Goal: Information Seeking & Learning: Understand process/instructions

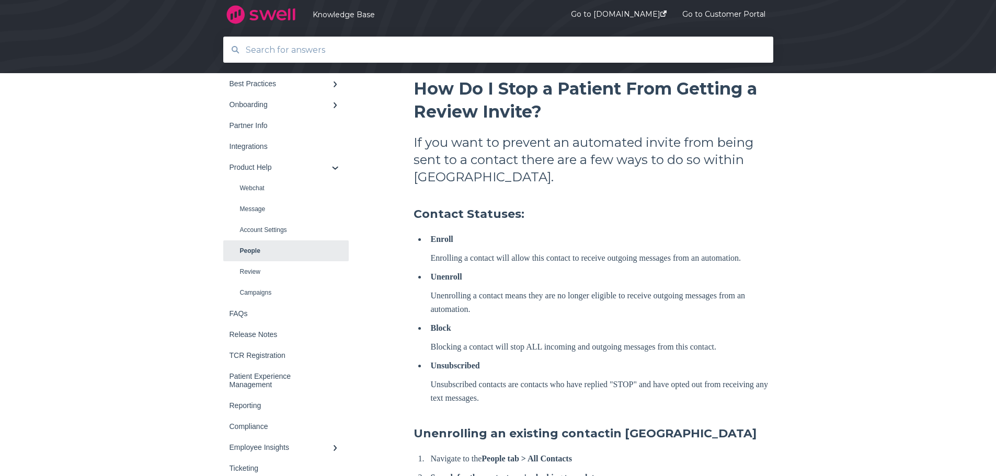
scroll to position [157, 0]
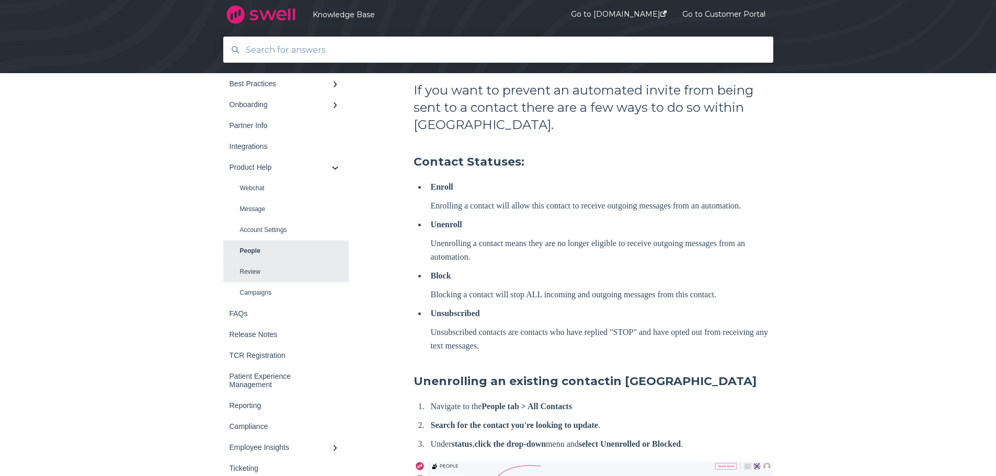
click at [256, 269] on link "Review" at bounding box center [285, 271] width 125 height 21
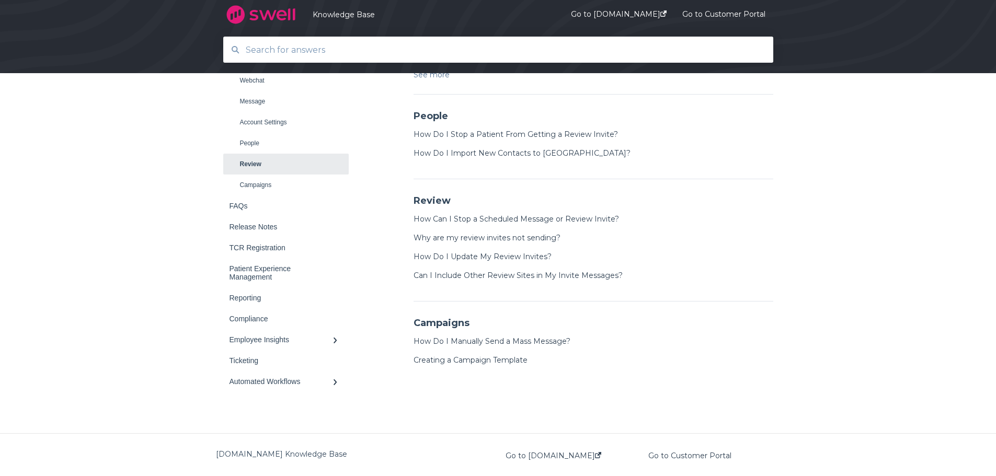
scroll to position [662, 0]
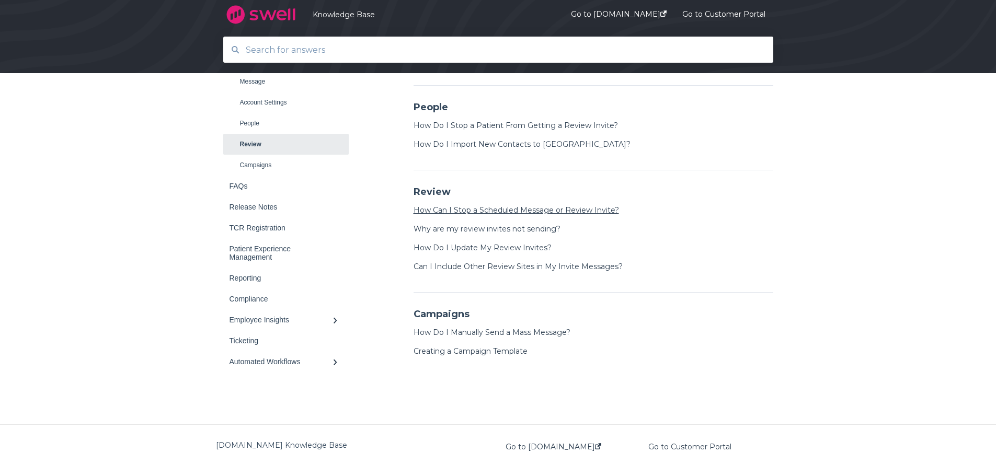
click at [569, 212] on link "How Can I Stop a Scheduled Message or Review Invite?" at bounding box center [515, 209] width 205 height 9
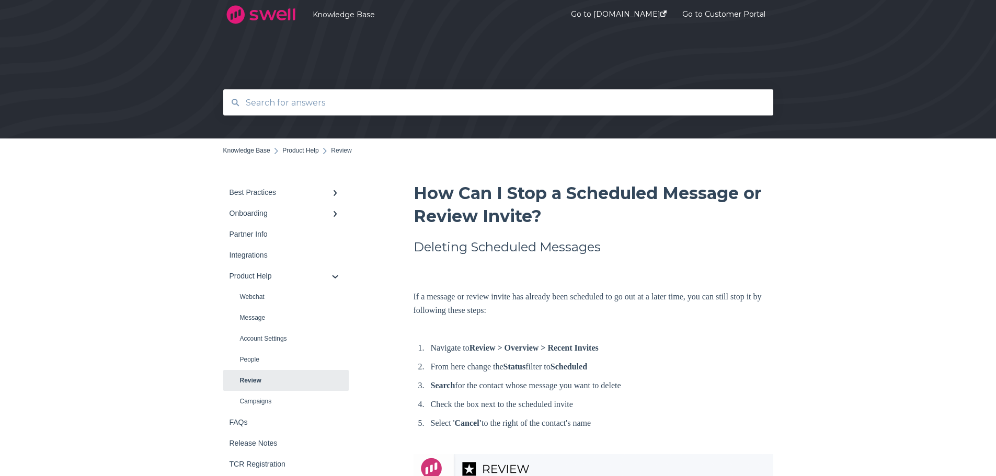
click at [328, 106] on input "text" at bounding box center [498, 102] width 518 height 22
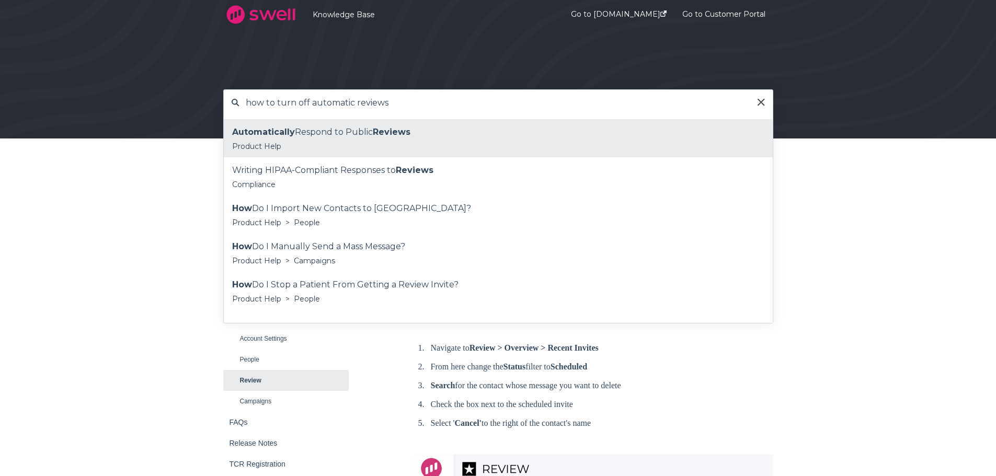
type input "how to turn off automatic reviews"
click at [305, 136] on div "Automatically Respond to Public Reviews" at bounding box center [498, 132] width 532 height 16
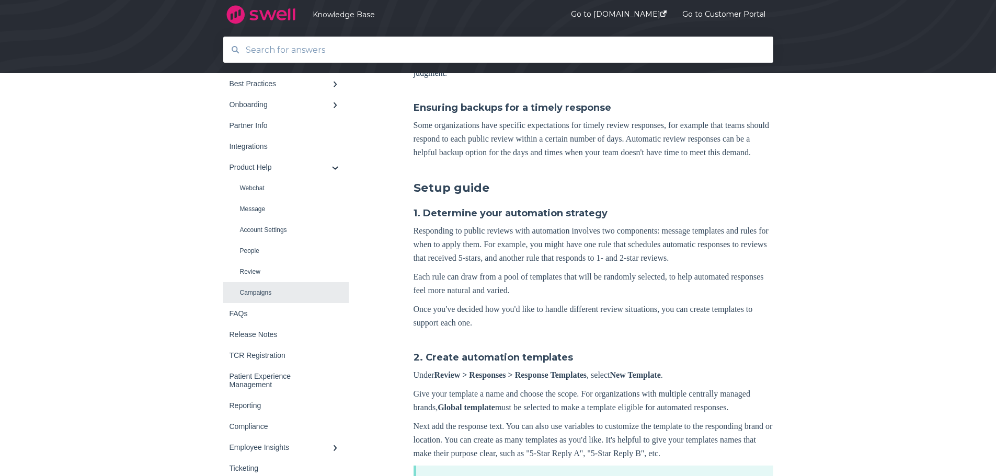
scroll to position [314, 0]
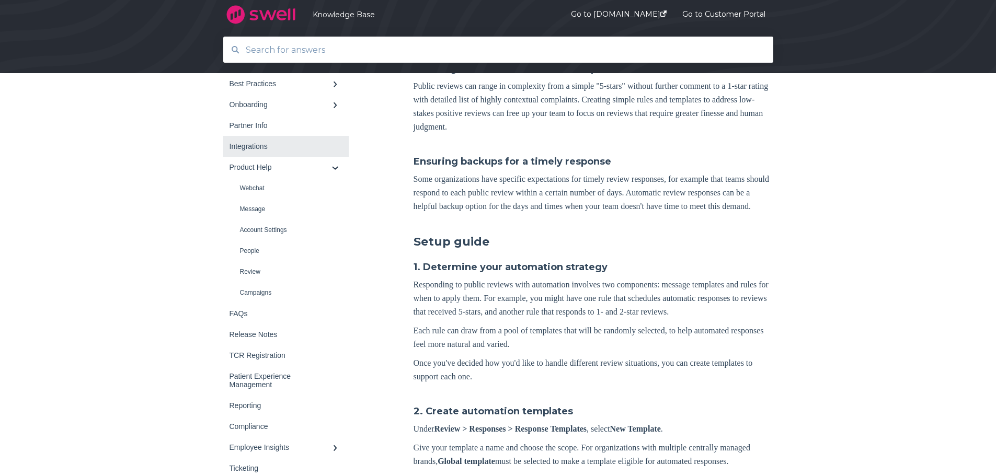
click at [238, 144] on div "Integrations" at bounding box center [280, 146] width 102 height 8
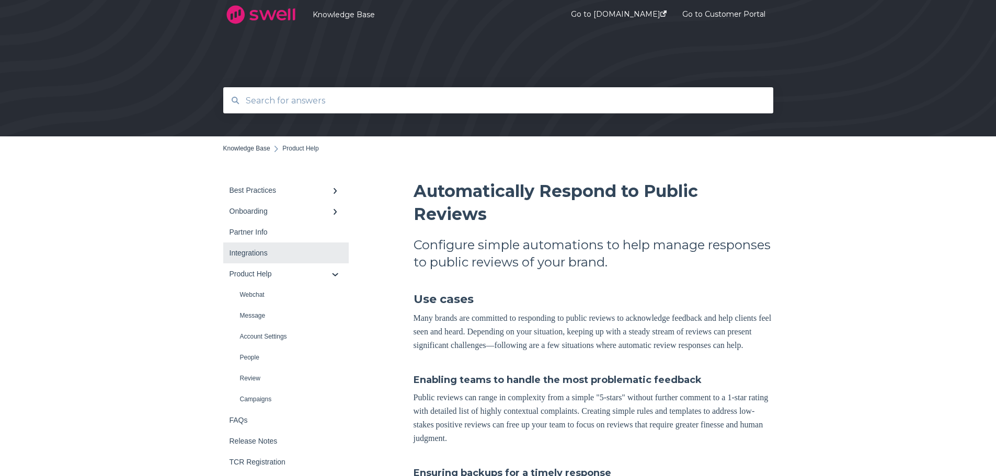
scroll to position [0, 0]
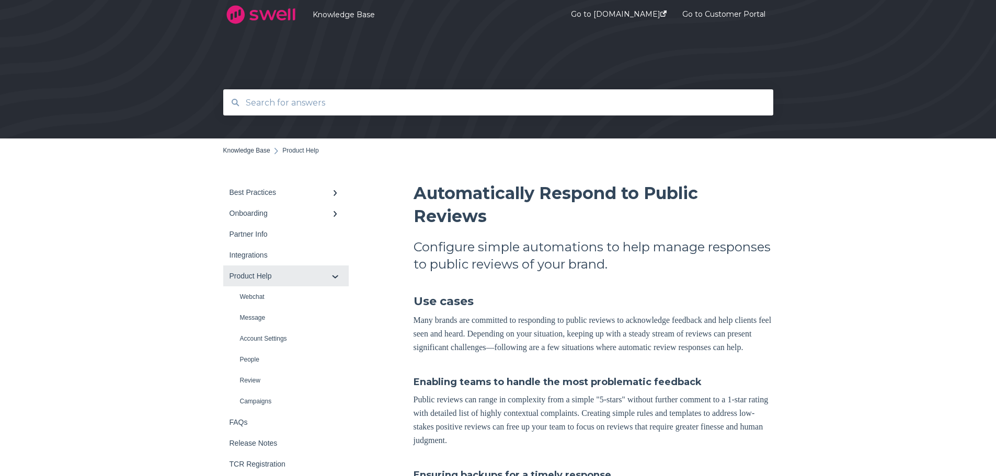
click at [345, 272] on link "Product Help" at bounding box center [285, 276] width 125 height 21
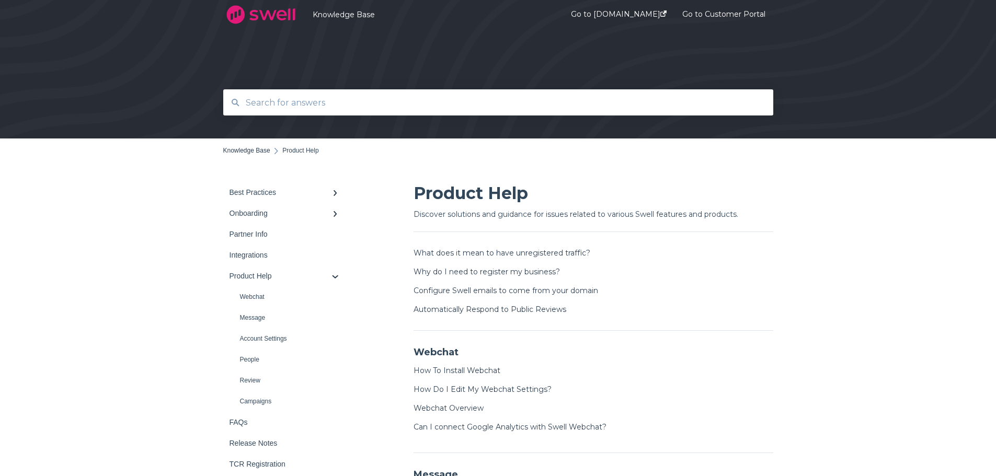
click at [265, 91] on input "text" at bounding box center [498, 102] width 518 height 22
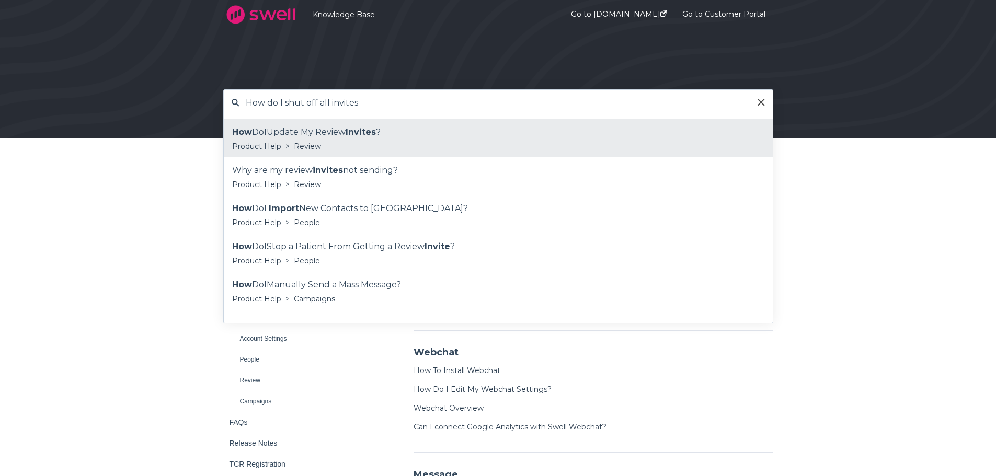
type input "How do I shut off all invites"
click at [327, 148] on div "Product Help > Review" at bounding box center [498, 146] width 532 height 13
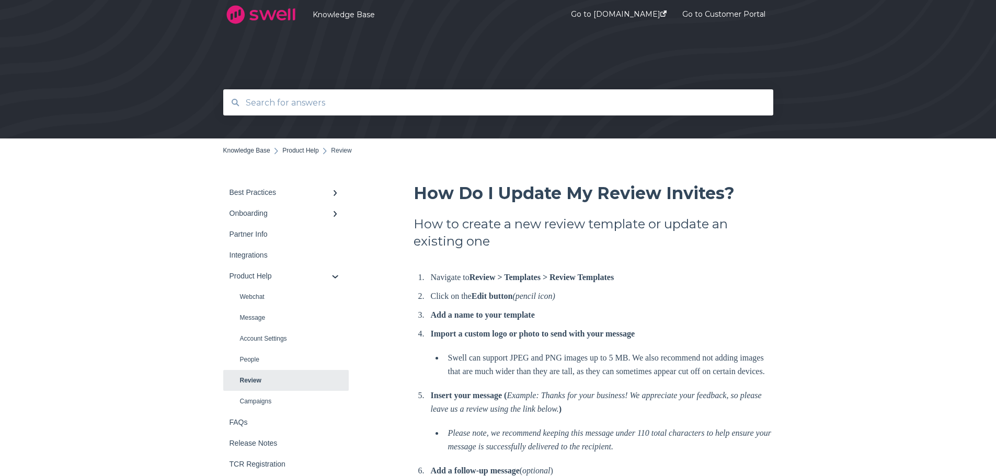
click at [338, 108] on input "text" at bounding box center [498, 102] width 518 height 22
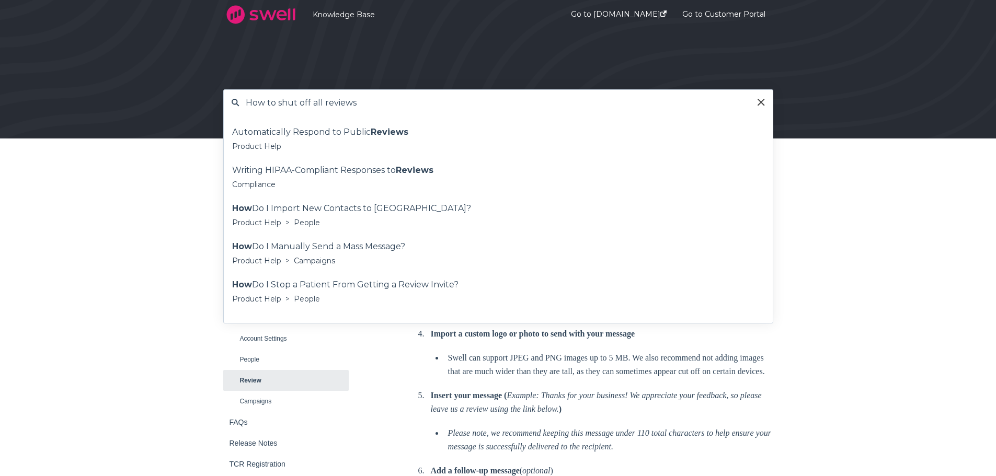
type input "How to shut off all reviews"
click at [766, 105] on div "How to shut off all reviews" at bounding box center [498, 102] width 549 height 25
click at [755, 102] on input "How to shut off all reviews" at bounding box center [498, 102] width 518 height 22
click at [760, 102] on icon at bounding box center [761, 102] width 6 height 6
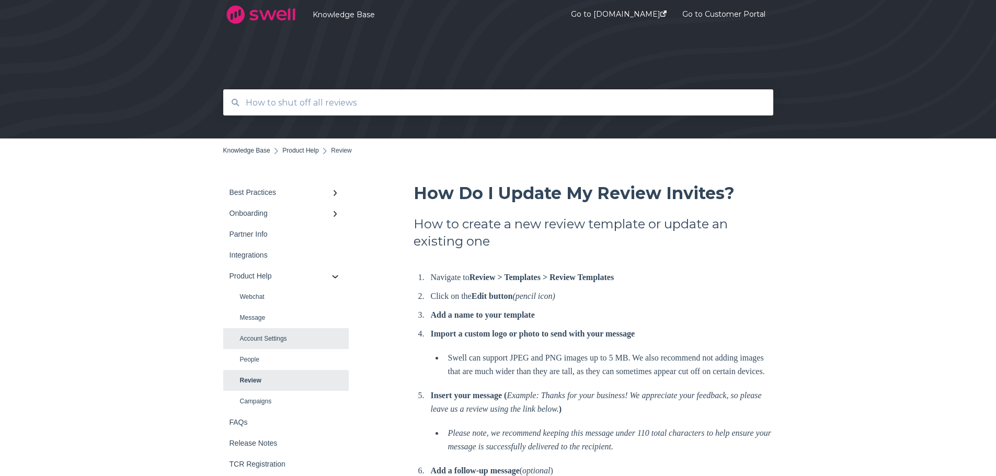
click at [289, 338] on link "Account Settings" at bounding box center [285, 338] width 125 height 21
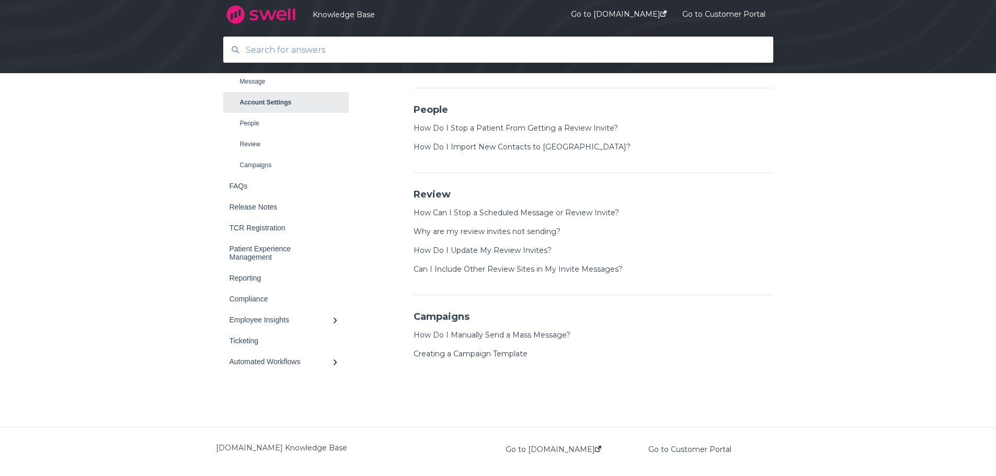
scroll to position [662, 0]
click at [266, 364] on div "Automated Workflows" at bounding box center [280, 362] width 102 height 8
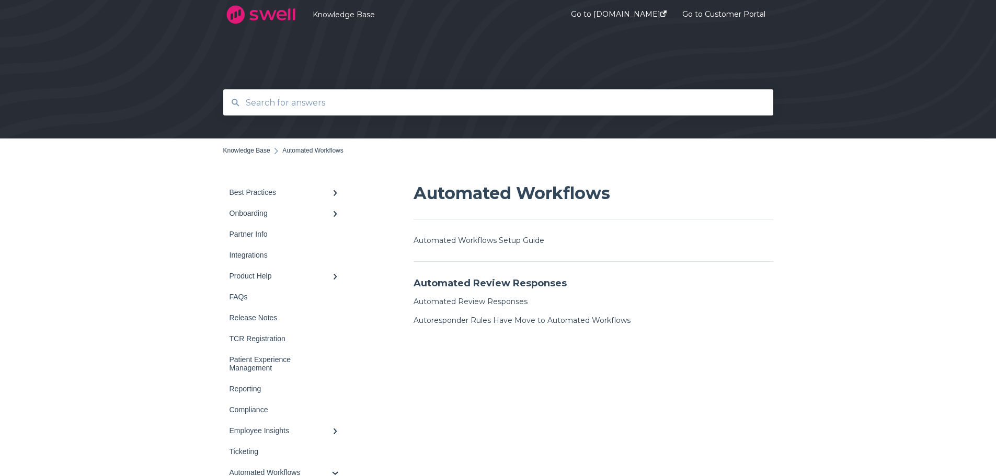
click at [302, 107] on input "text" at bounding box center [498, 102] width 518 height 22
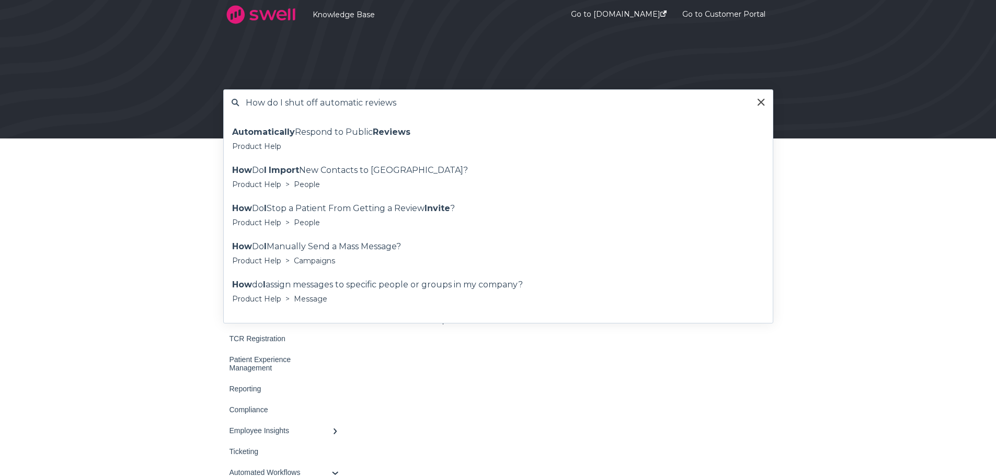
type input "How do I shut off automatic reviews"
click at [143, 217] on div "Back to home Knowledge Base Automated Workflows Best Practices Survey Onboarding" at bounding box center [498, 321] width 996 height 365
click at [171, 371] on div "Back to home Knowledge Base Automated Workflows Best Practices Survey Onboarding" at bounding box center [498, 321] width 996 height 365
click at [760, 107] on div "How do I shut off automatic reviews" at bounding box center [498, 102] width 549 height 25
click at [764, 99] on icon at bounding box center [760, 102] width 7 height 7
